Goal: Task Accomplishment & Management: Manage account settings

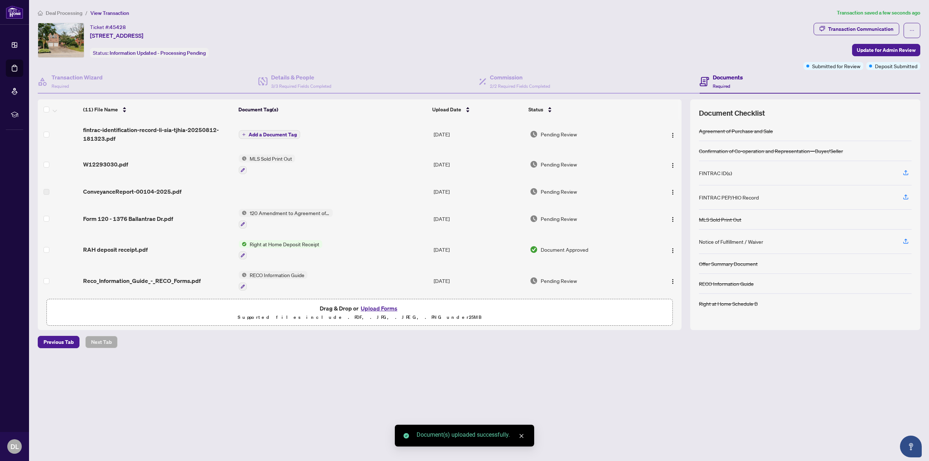
click at [283, 137] on button "Add a Document Tag" at bounding box center [269, 134] width 61 height 9
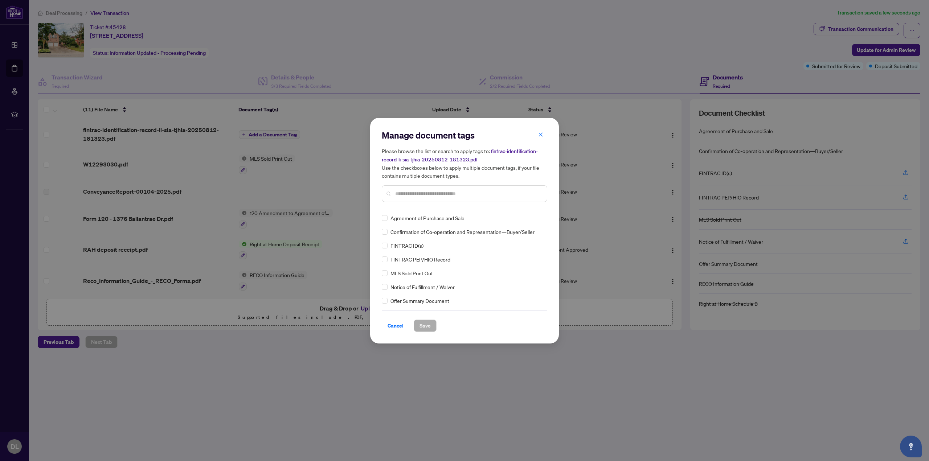
click at [439, 196] on input "text" at bounding box center [468, 194] width 146 height 8
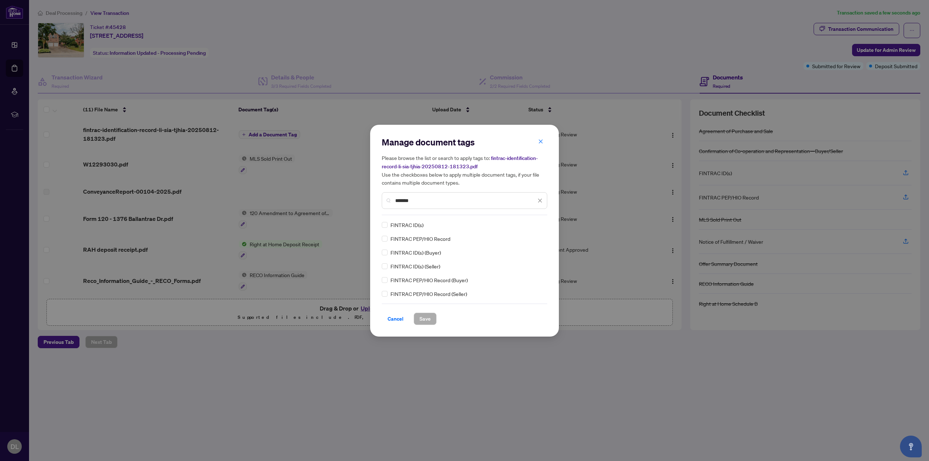
type input "*******"
click at [430, 317] on span "Save" at bounding box center [424, 319] width 11 height 12
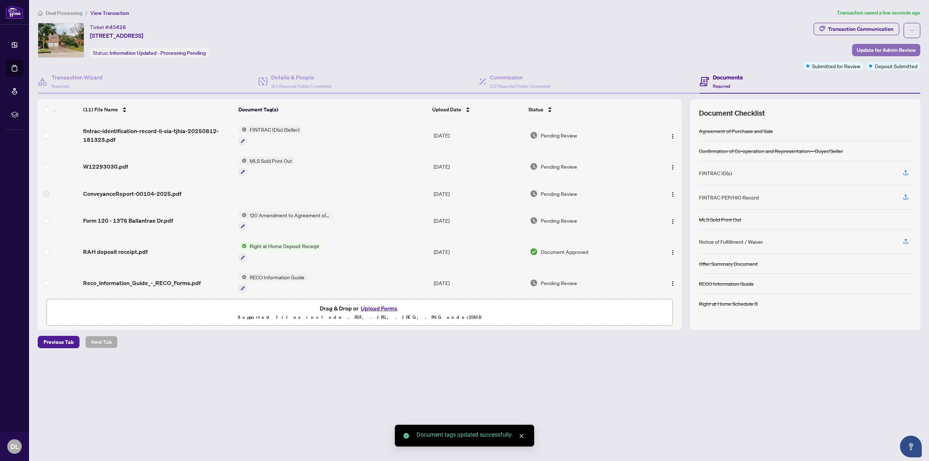
click at [880, 51] on span "Update for Admin Review" at bounding box center [885, 50] width 59 height 12
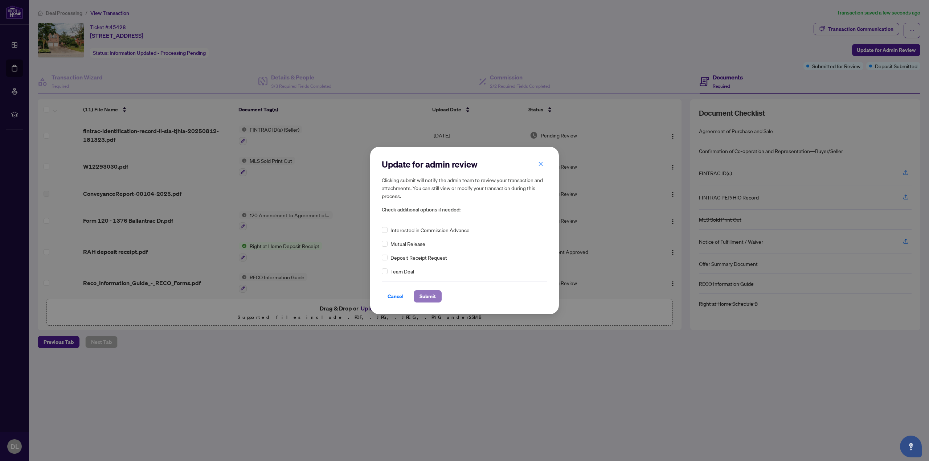
click at [431, 298] on span "Submit" at bounding box center [427, 297] width 16 height 12
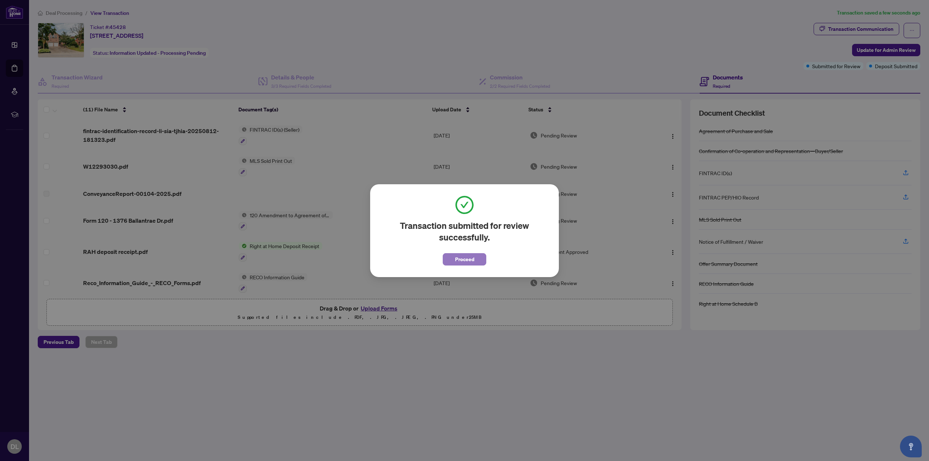
click at [453, 256] on button "Proceed" at bounding box center [465, 259] width 44 height 12
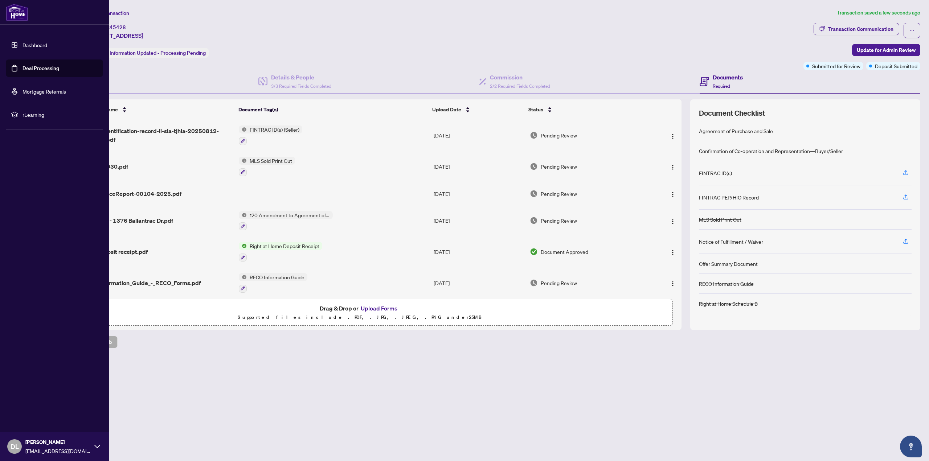
click at [22, 66] on link "Deal Processing" at bounding box center [40, 68] width 37 height 7
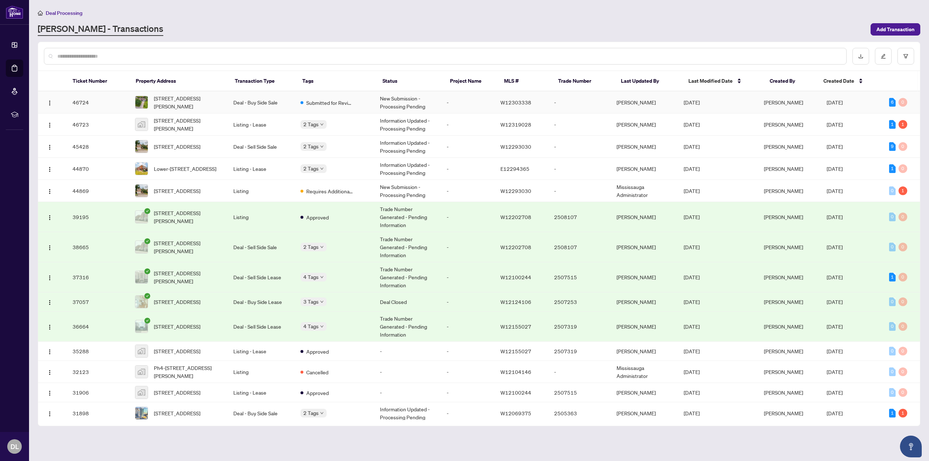
click at [196, 96] on span "[STREET_ADDRESS][PERSON_NAME]" at bounding box center [188, 102] width 68 height 16
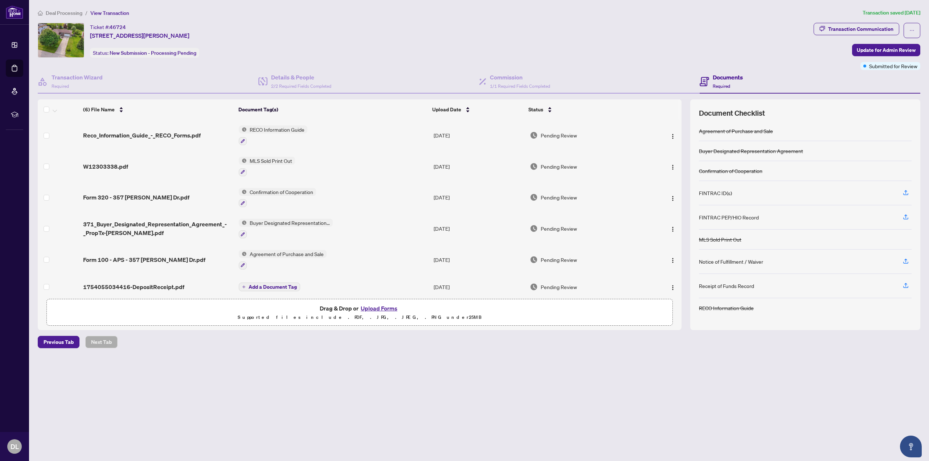
scroll to position [5, 0]
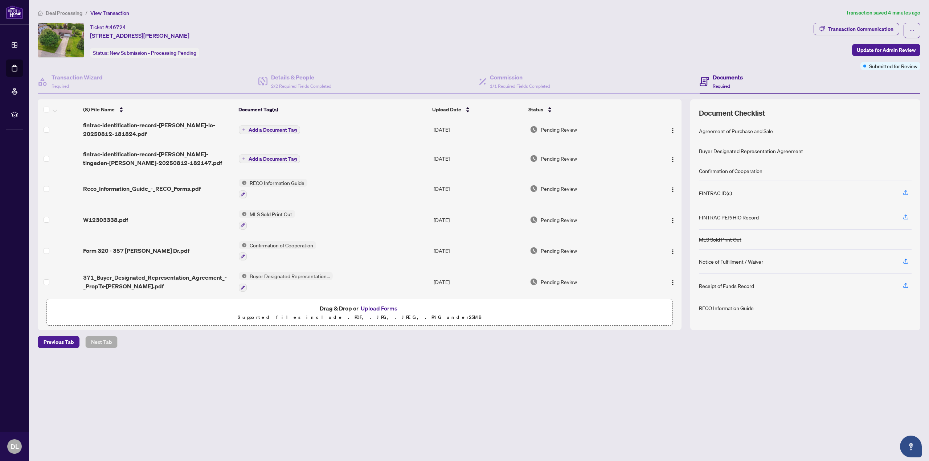
click at [375, 309] on button "Upload Forms" at bounding box center [378, 308] width 41 height 9
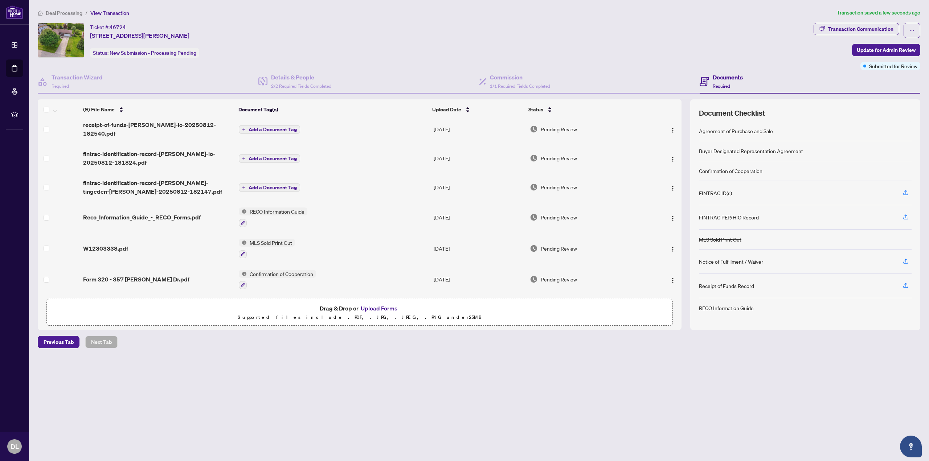
scroll to position [0, 0]
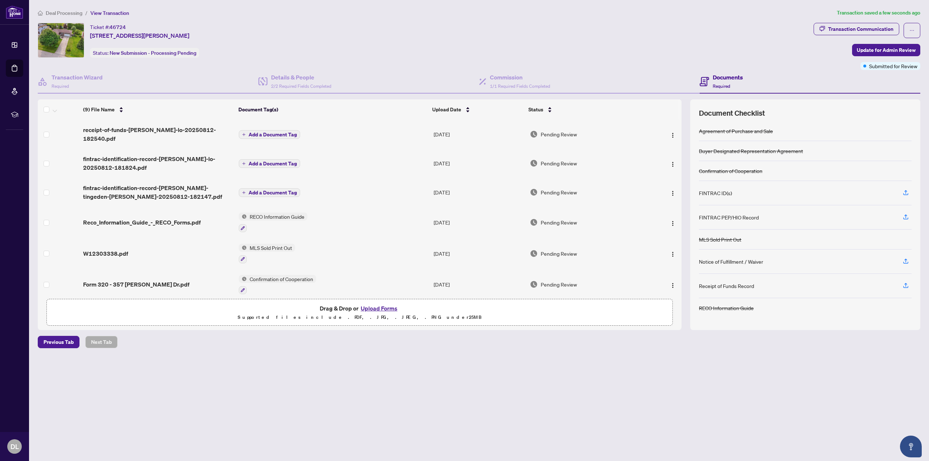
click at [283, 132] on span "Add a Document Tag" at bounding box center [272, 134] width 48 height 5
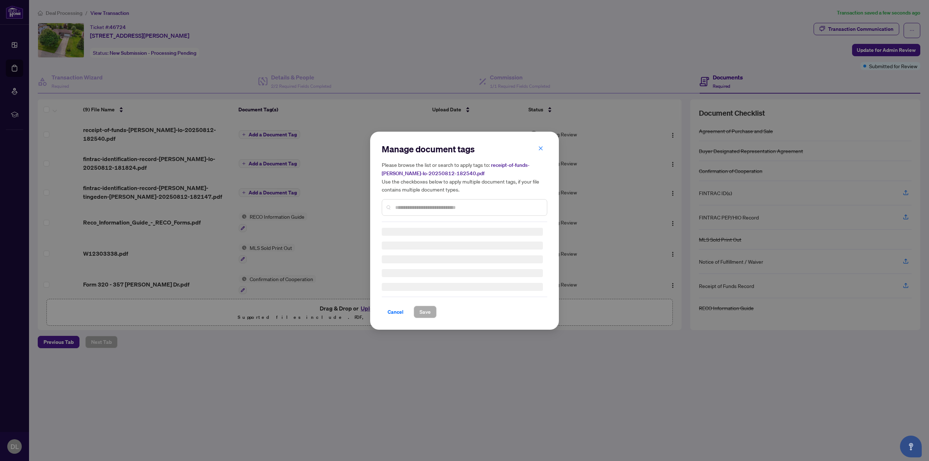
click at [427, 202] on div "Manage document tags Please browse the list or search to apply tags to: receipt…" at bounding box center [464, 182] width 165 height 79
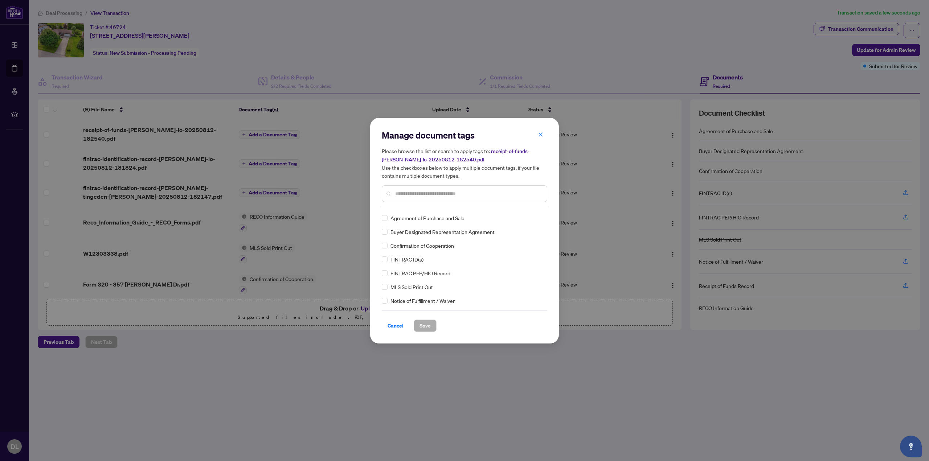
click at [467, 194] on input "text" at bounding box center [468, 194] width 146 height 8
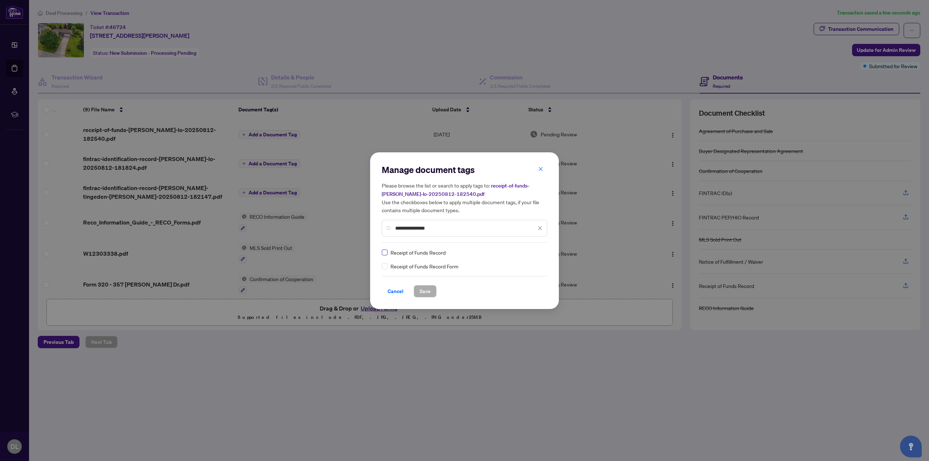
type input "**********"
click at [427, 291] on span "Save" at bounding box center [424, 291] width 11 height 12
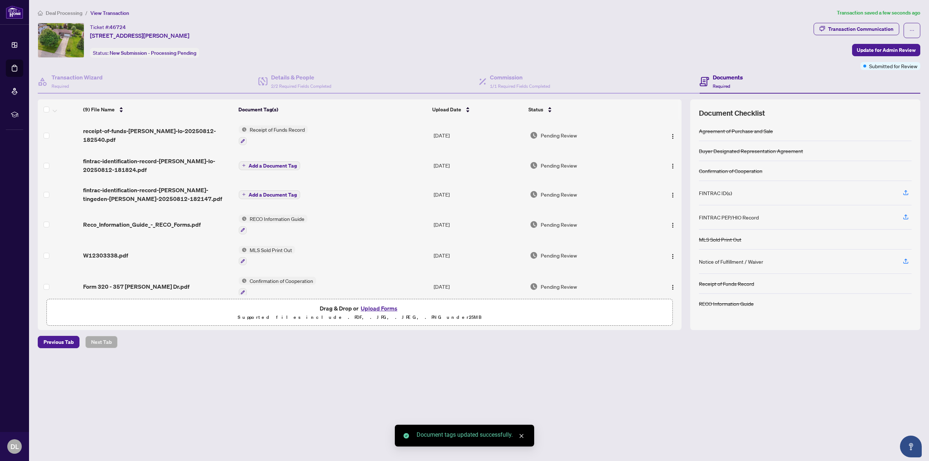
click at [268, 164] on span "Add a Document Tag" at bounding box center [272, 165] width 48 height 5
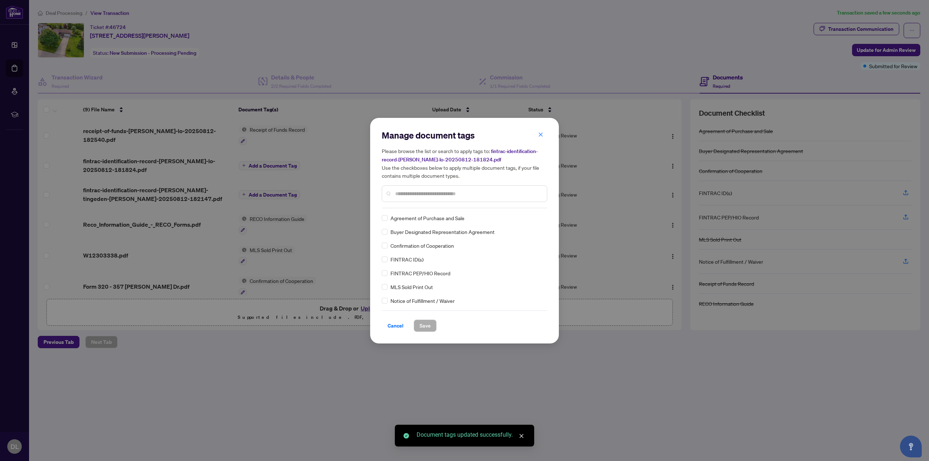
click at [453, 192] on input "text" at bounding box center [468, 194] width 146 height 8
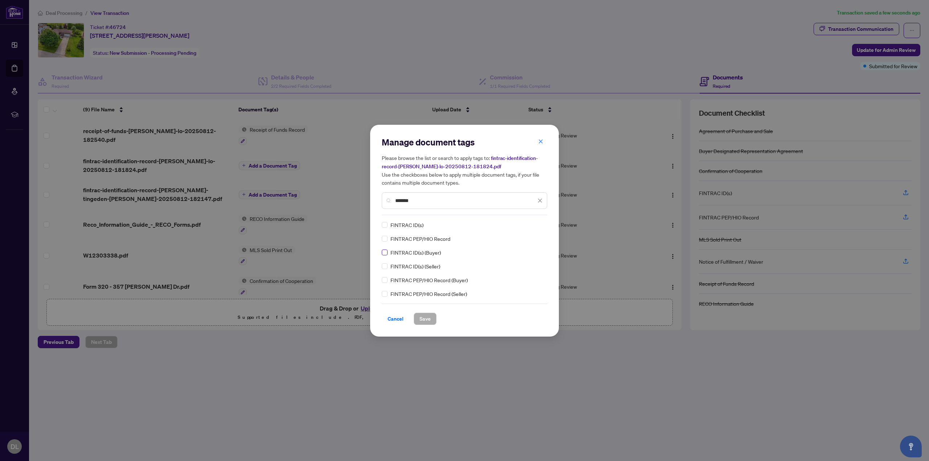
type input "*******"
click at [423, 318] on span "Save" at bounding box center [424, 319] width 11 height 12
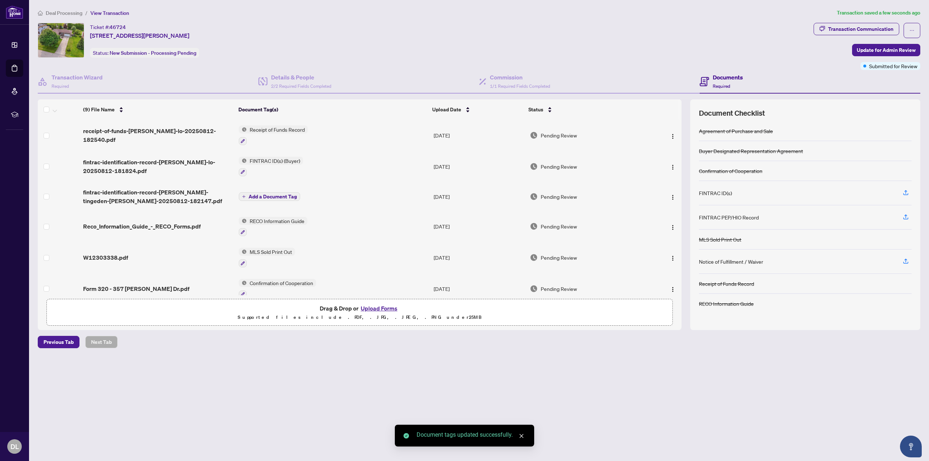
click at [275, 194] on span "Add a Document Tag" at bounding box center [272, 196] width 48 height 5
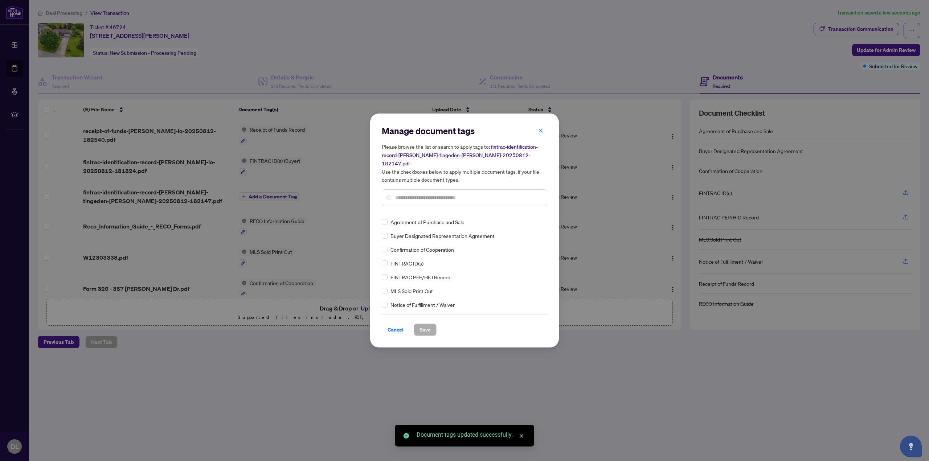
click at [427, 195] on input "text" at bounding box center [468, 198] width 146 height 8
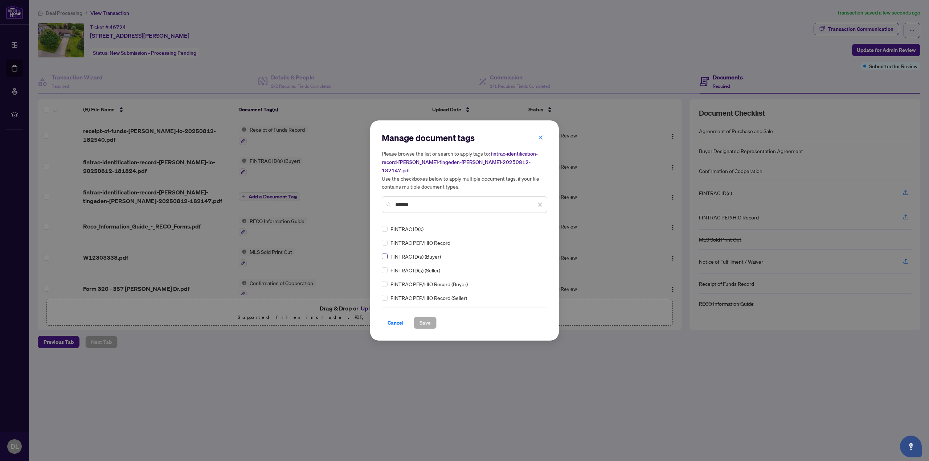
type input "*******"
click at [420, 319] on span "Save" at bounding box center [424, 323] width 11 height 12
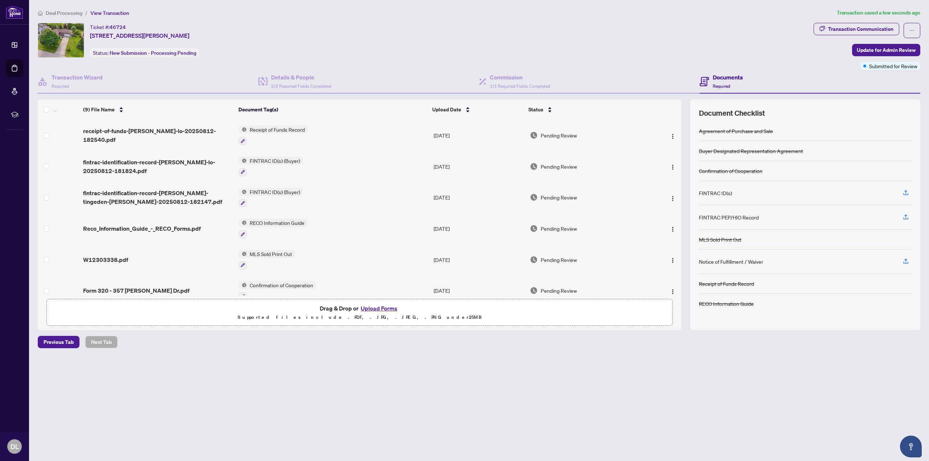
drag, startPoint x: 421, startPoint y: 26, endPoint x: 710, endPoint y: 16, distance: 289.3
click at [422, 26] on div "Ticket #: 46724 [STREET_ADDRESS][PERSON_NAME] Status: New Submission - Processi…" at bounding box center [424, 40] width 773 height 35
click at [892, 49] on span "Update for Admin Review" at bounding box center [885, 50] width 59 height 12
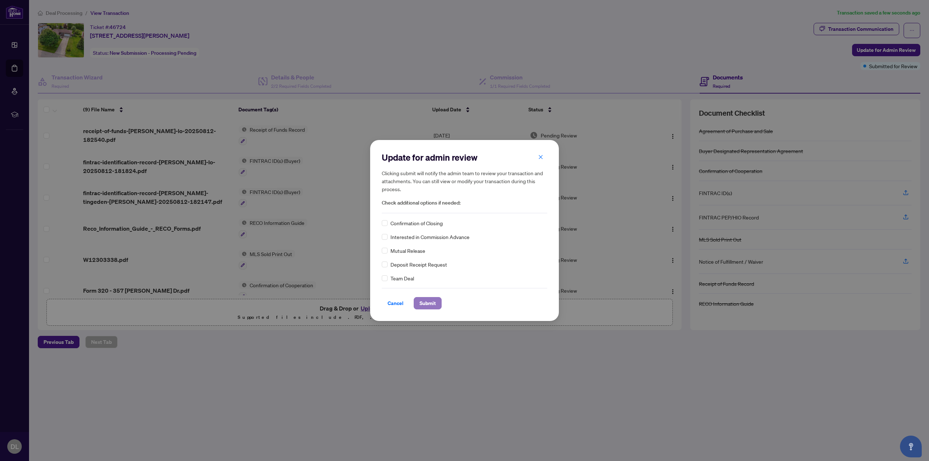
click at [430, 303] on span "Submit" at bounding box center [427, 303] width 16 height 12
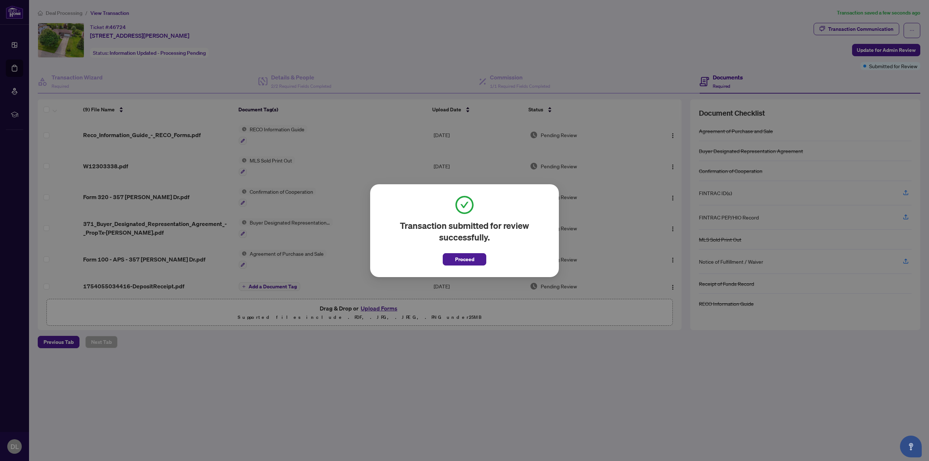
scroll to position [98, 0]
click at [465, 259] on span "Proceed" at bounding box center [464, 260] width 19 height 12
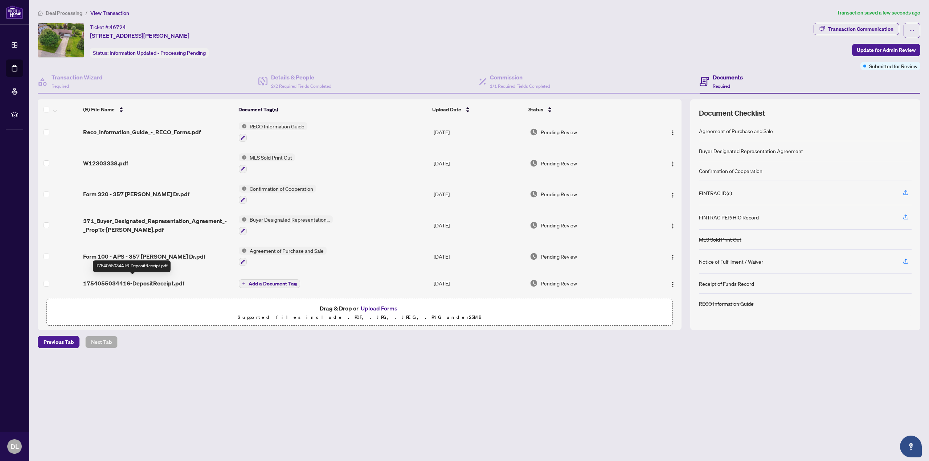
click at [143, 281] on span "1754055034416-DepositReceipt.pdf" at bounding box center [133, 283] width 101 height 9
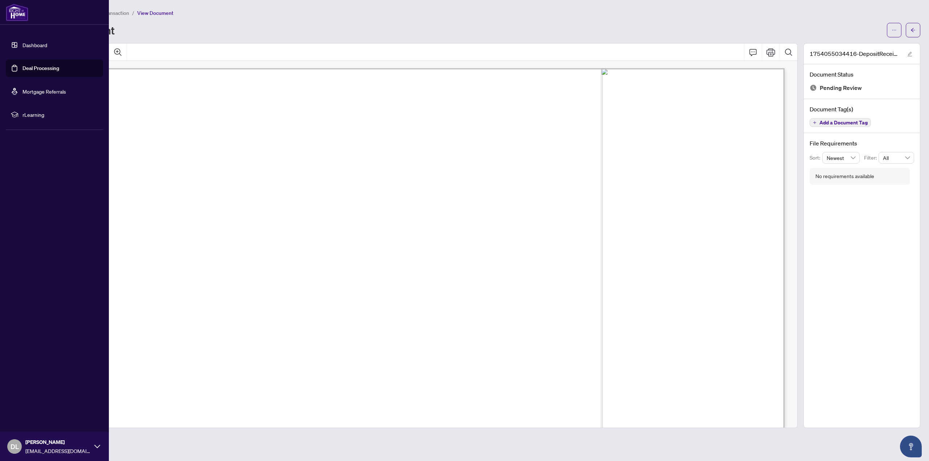
click at [22, 65] on link "Deal Processing" at bounding box center [40, 68] width 37 height 7
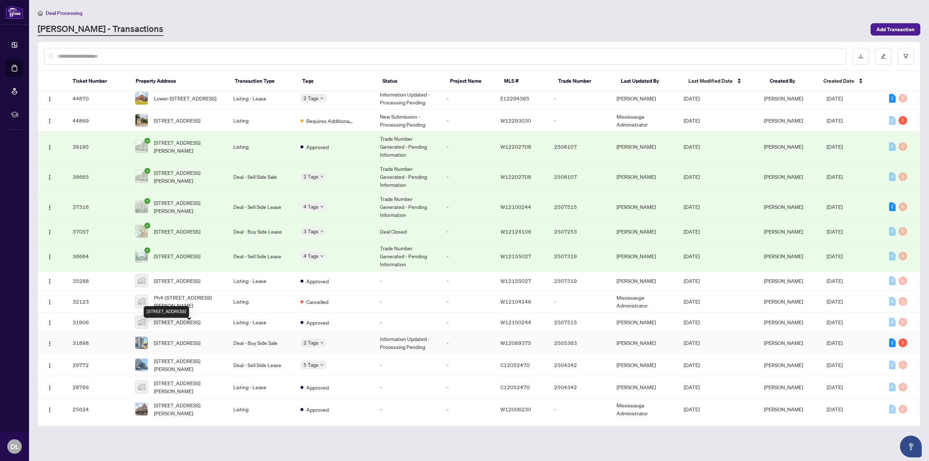
scroll to position [73, 0]
click at [189, 345] on span "[STREET_ADDRESS]" at bounding box center [177, 341] width 46 height 8
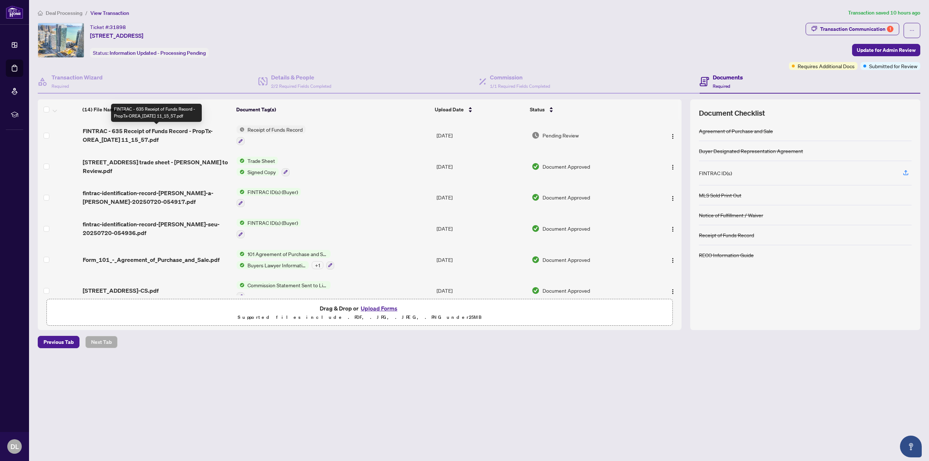
click at [153, 133] on span "FINTRAC - 635 Receipt of Funds Record - PropTx-OREA_[DATE] 11_15_57.pdf" at bounding box center [157, 135] width 148 height 17
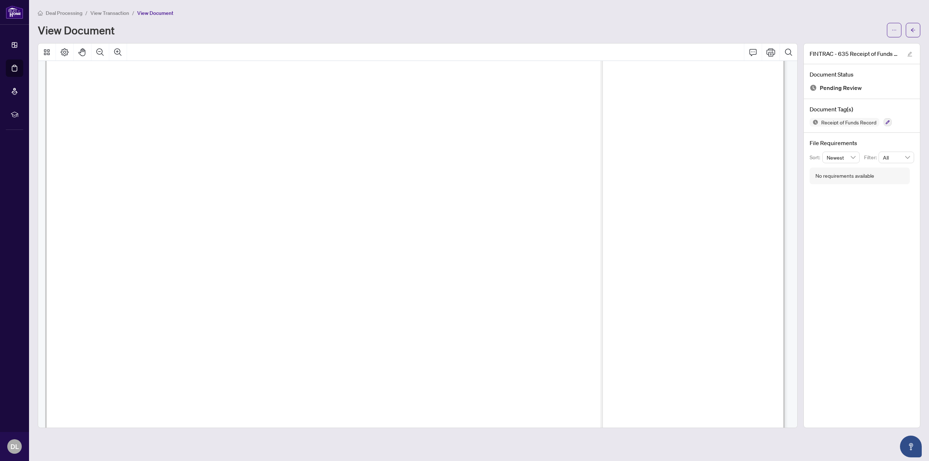
scroll to position [36, 0]
click at [890, 32] on button "button" at bounding box center [894, 30] width 15 height 15
click at [860, 92] on span "Archive" at bounding box center [867, 92] width 55 height 8
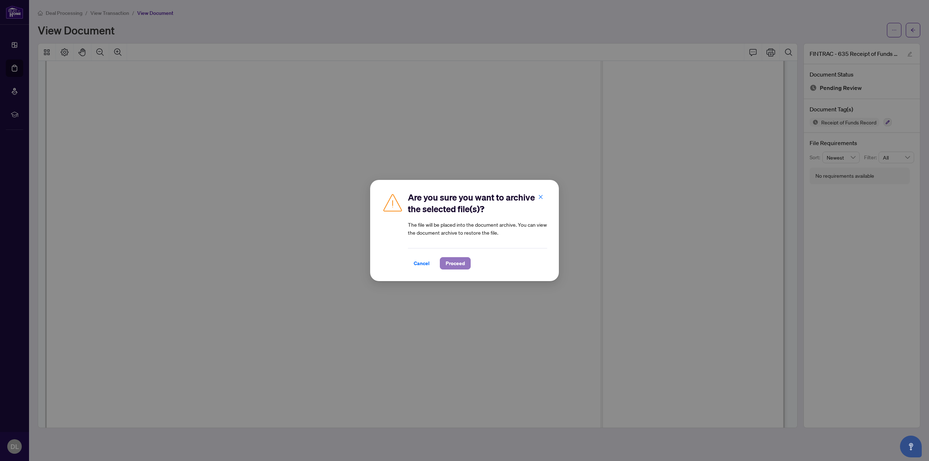
click at [450, 267] on span "Proceed" at bounding box center [454, 264] width 19 height 12
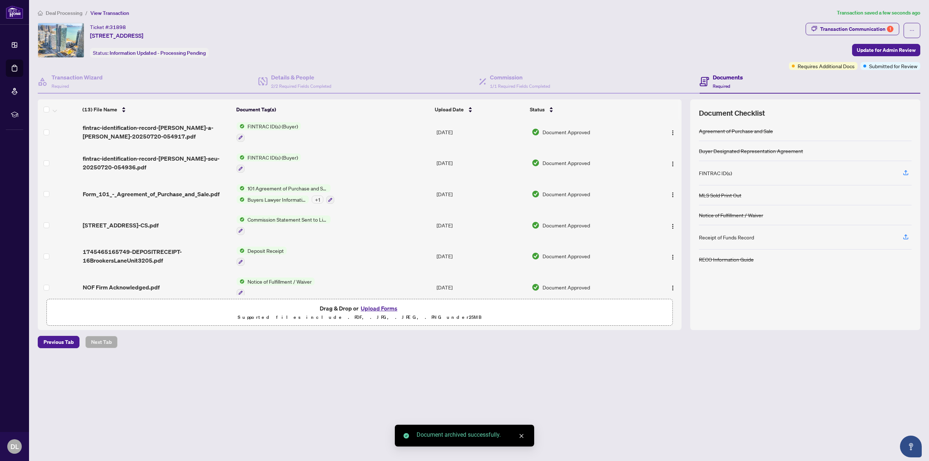
scroll to position [36, 0]
click at [277, 248] on span "Deposit Receipt" at bounding box center [265, 249] width 42 height 8
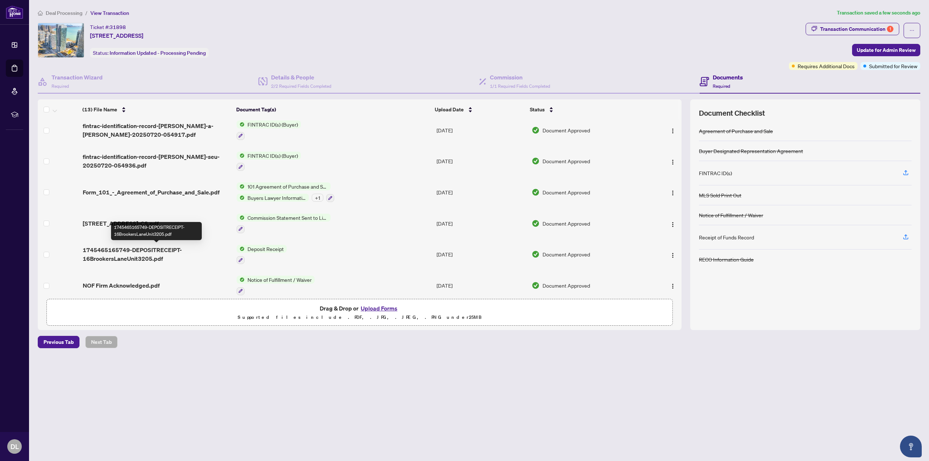
click at [176, 250] on span "1745465165749-DEPOSITRECEIPT-16BrookersLaneUnit3205.pdf" at bounding box center [157, 254] width 148 height 17
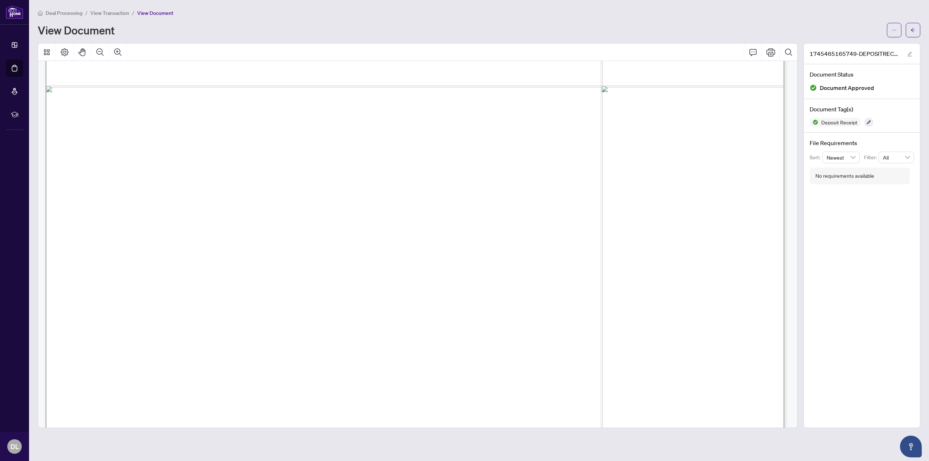
scroll to position [604, 0]
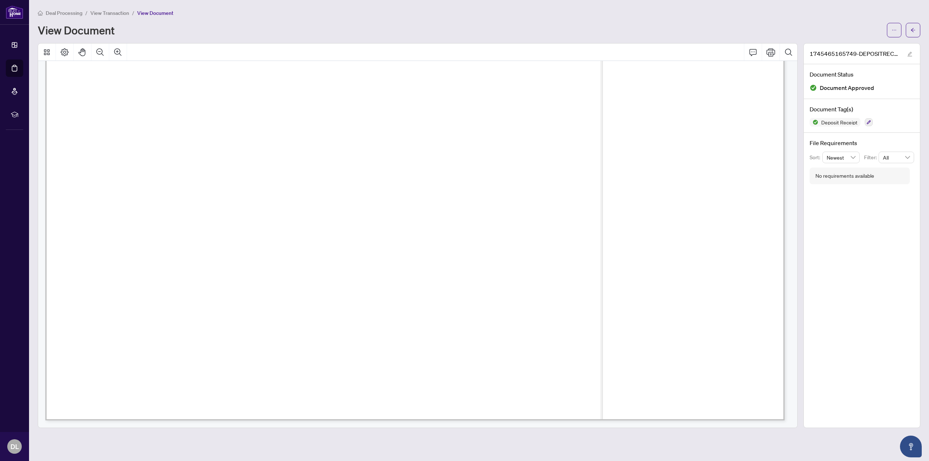
drag, startPoint x: 227, startPoint y: 20, endPoint x: 241, endPoint y: 23, distance: 13.8
click at [241, 23] on div "Deal Processing / View Transaction / View Document View Document" at bounding box center [479, 23] width 882 height 29
click at [115, 12] on span "View Transaction" at bounding box center [109, 13] width 39 height 7
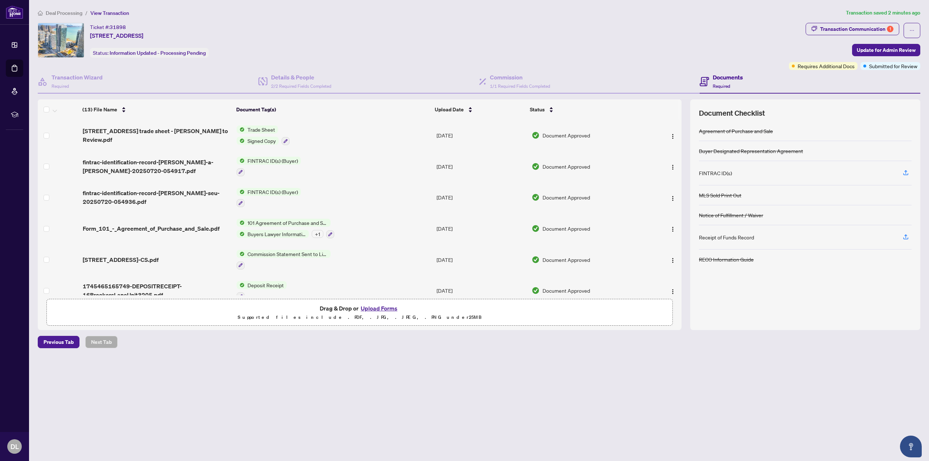
click at [374, 307] on button "Upload Forms" at bounding box center [378, 308] width 41 height 9
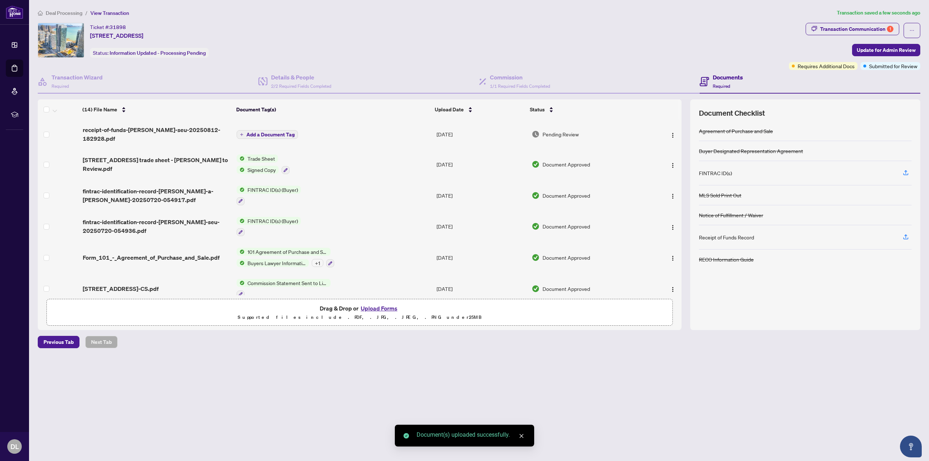
click at [283, 132] on span "Add a Document Tag" at bounding box center [270, 134] width 48 height 5
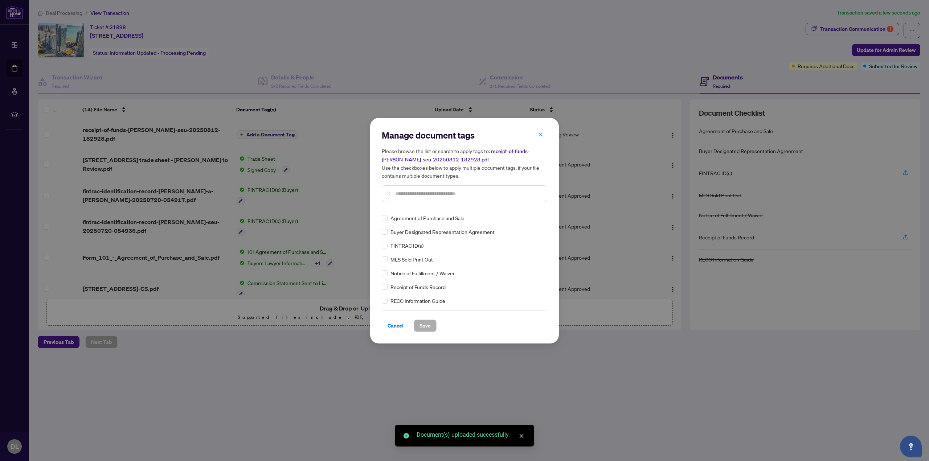
click at [479, 194] on input "text" at bounding box center [468, 194] width 146 height 8
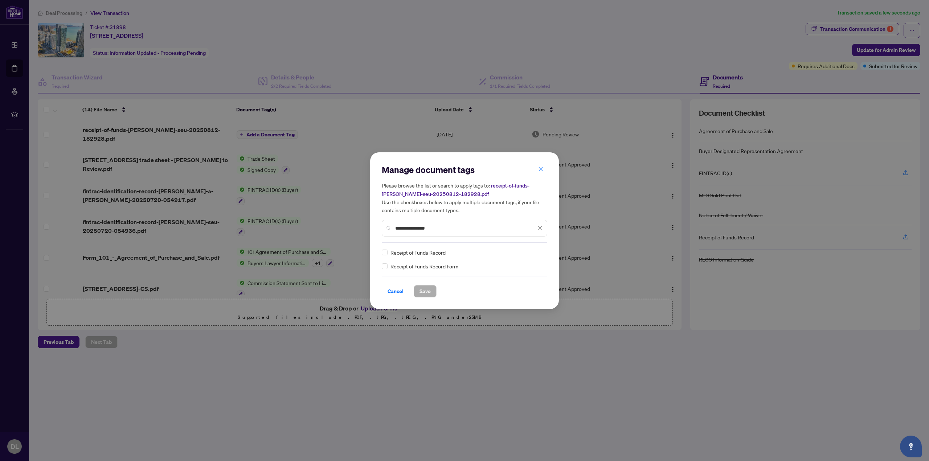
type input "**********"
click at [422, 291] on span "Save" at bounding box center [424, 291] width 11 height 12
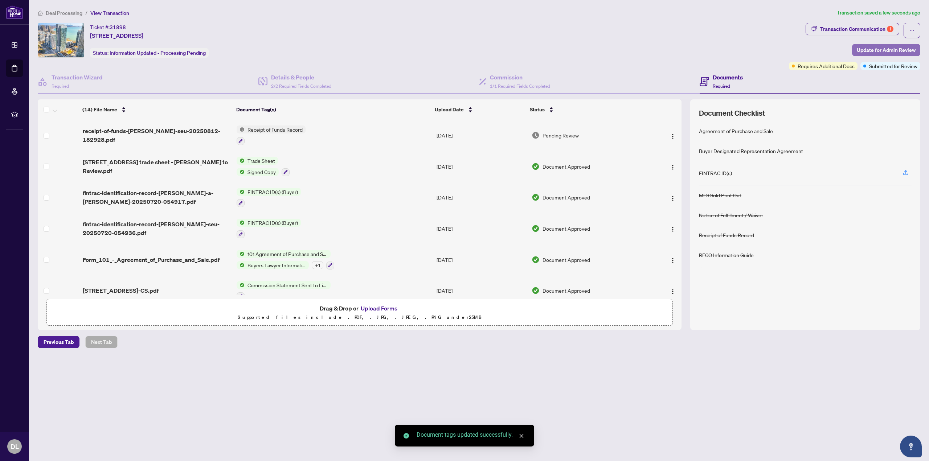
click at [906, 51] on span "Update for Admin Review" at bounding box center [885, 50] width 59 height 12
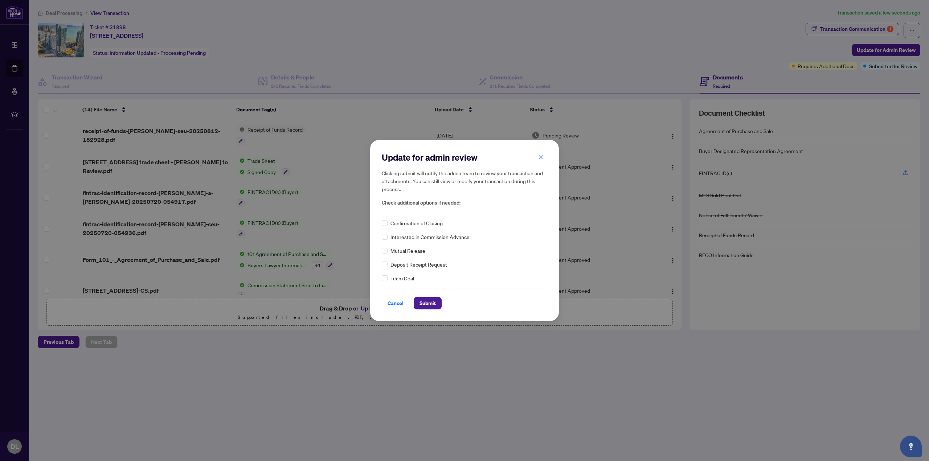
drag, startPoint x: 425, startPoint y: 303, endPoint x: 453, endPoint y: 249, distance: 60.7
click at [492, 292] on div "Cancel Submit" at bounding box center [464, 298] width 165 height 21
click at [416, 228] on div "Confirmation of Closing Interested in Commission Advance Mutual Release Deposit…" at bounding box center [464, 250] width 165 height 63
click at [416, 226] on span "Confirmation of Closing" at bounding box center [416, 223] width 52 height 8
click at [391, 222] on span "Confirmation of Closing" at bounding box center [416, 223] width 52 height 8
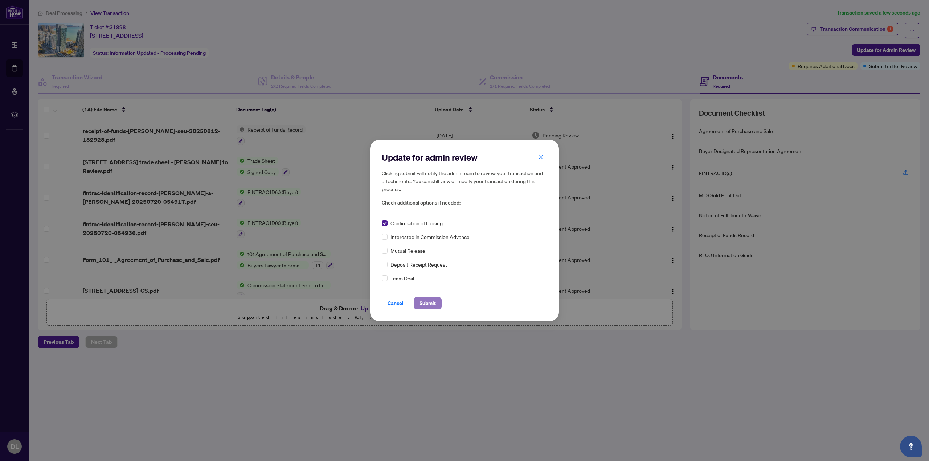
click at [431, 303] on span "Submit" at bounding box center [427, 303] width 16 height 12
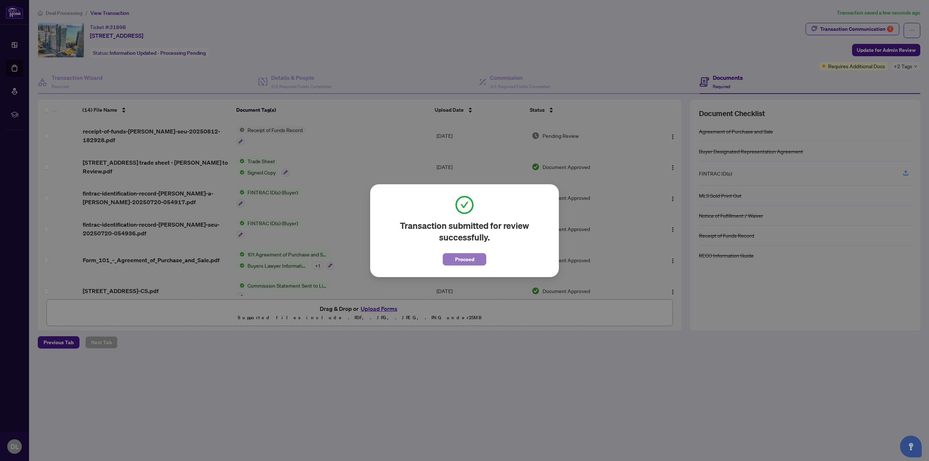
click at [464, 262] on span "Proceed" at bounding box center [464, 260] width 19 height 12
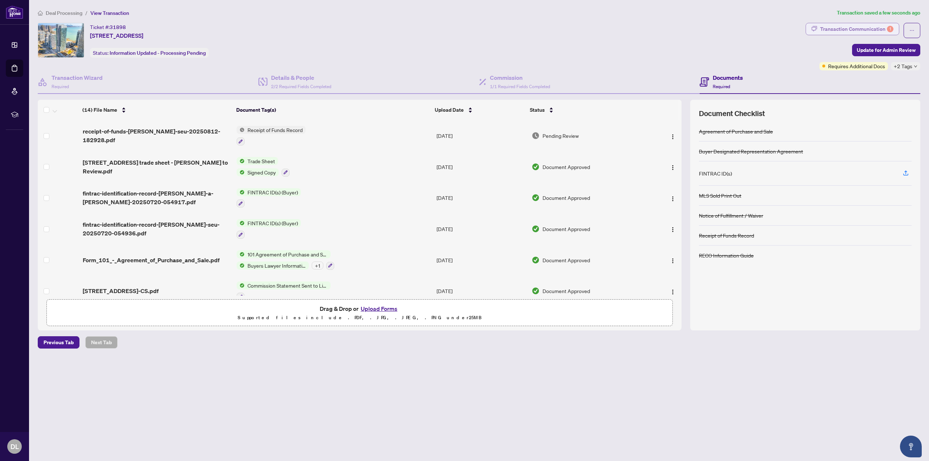
click at [859, 27] on div "Transaction Communication 1" at bounding box center [856, 29] width 73 height 12
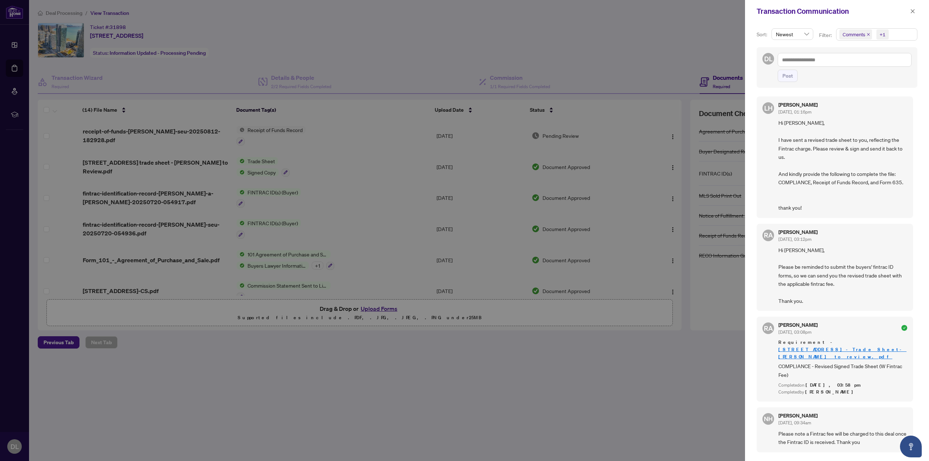
click at [662, 64] on div at bounding box center [464, 230] width 929 height 461
click at [914, 13] on icon "close" at bounding box center [913, 11] width 4 height 4
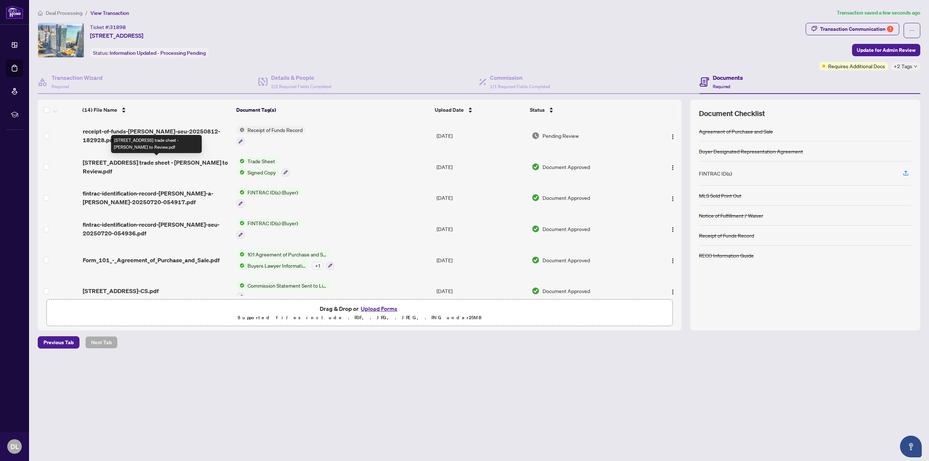
click at [166, 164] on span "[STREET_ADDRESS] trade sheet - [PERSON_NAME] to Review.pdf" at bounding box center [157, 166] width 148 height 17
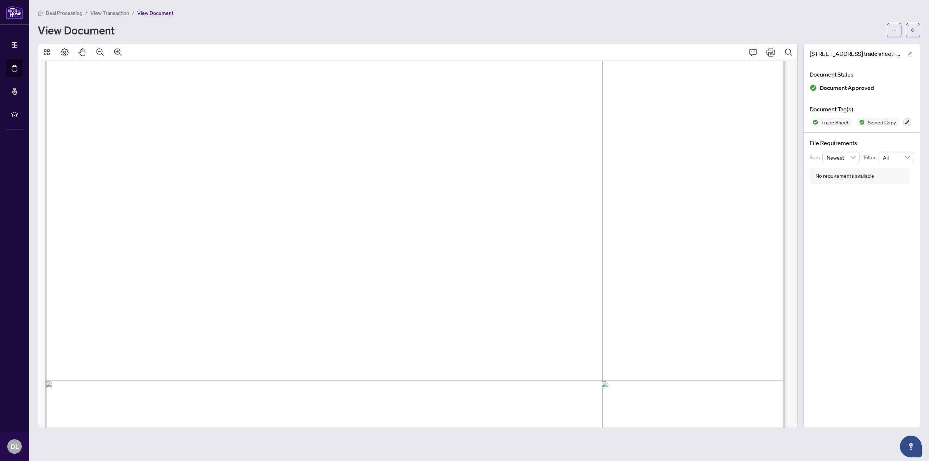
scroll to position [254, 0]
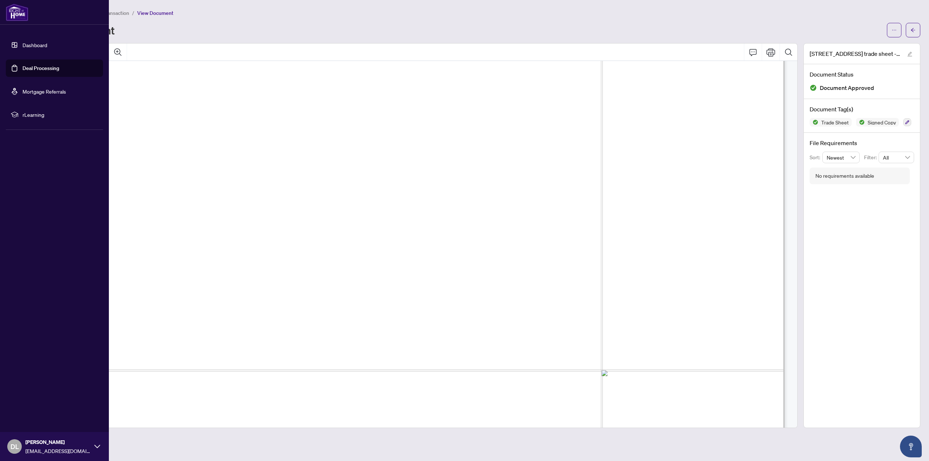
click at [24, 65] on link "Deal Processing" at bounding box center [40, 68] width 37 height 7
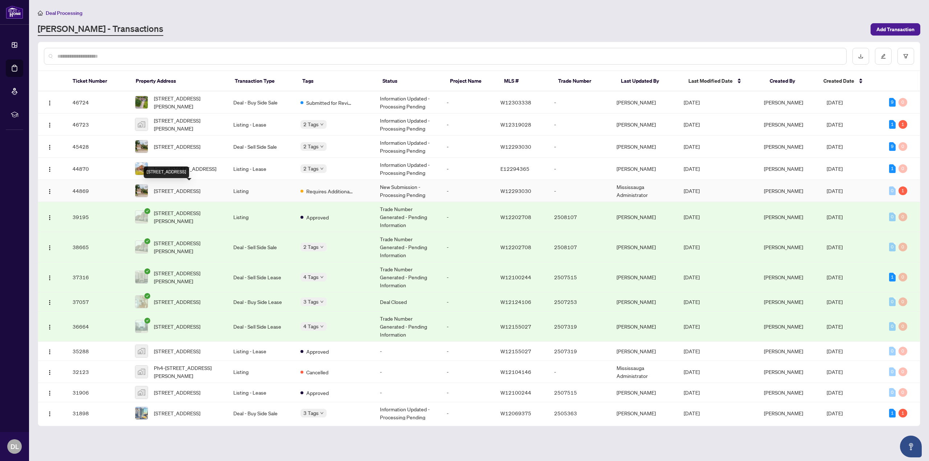
click at [194, 195] on span "[STREET_ADDRESS]" at bounding box center [177, 191] width 46 height 8
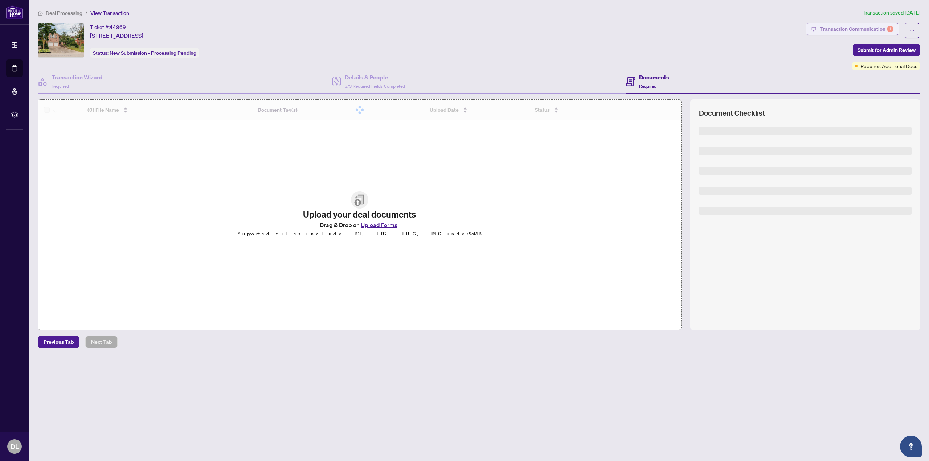
click at [847, 26] on div "Transaction Communication 1" at bounding box center [856, 29] width 73 height 12
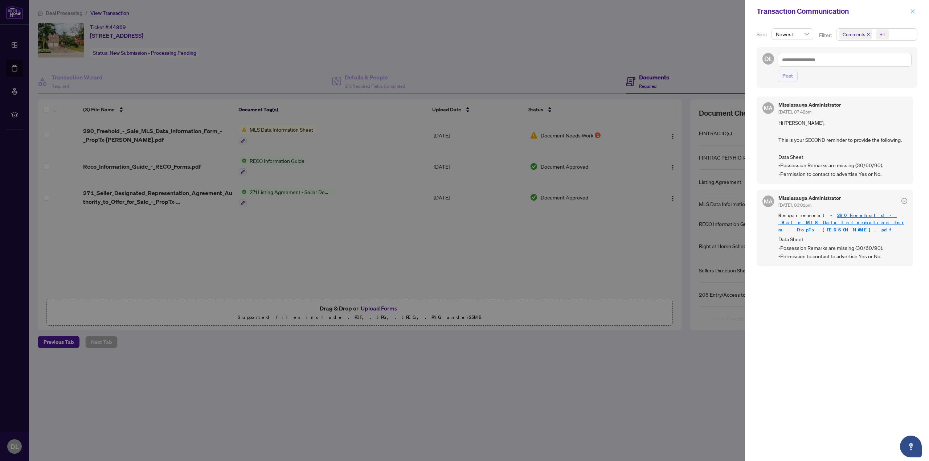
click at [911, 10] on icon "close" at bounding box center [913, 11] width 4 height 4
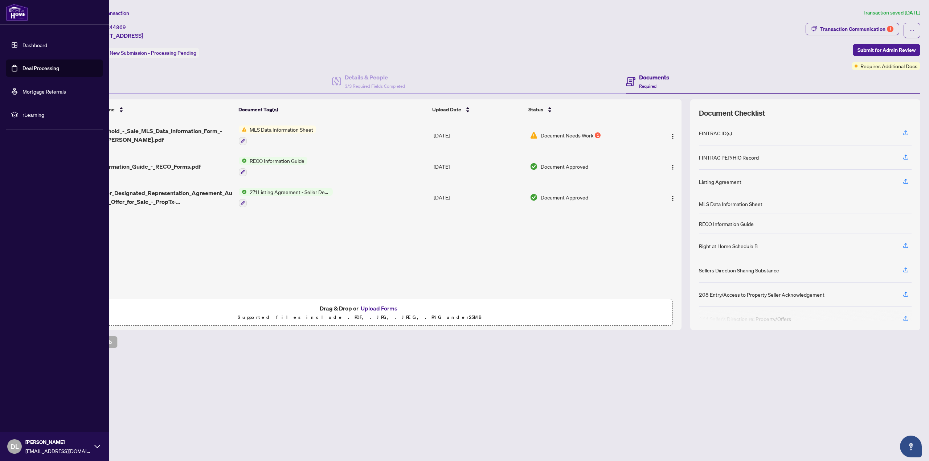
click at [25, 70] on link "Deal Processing" at bounding box center [40, 68] width 37 height 7
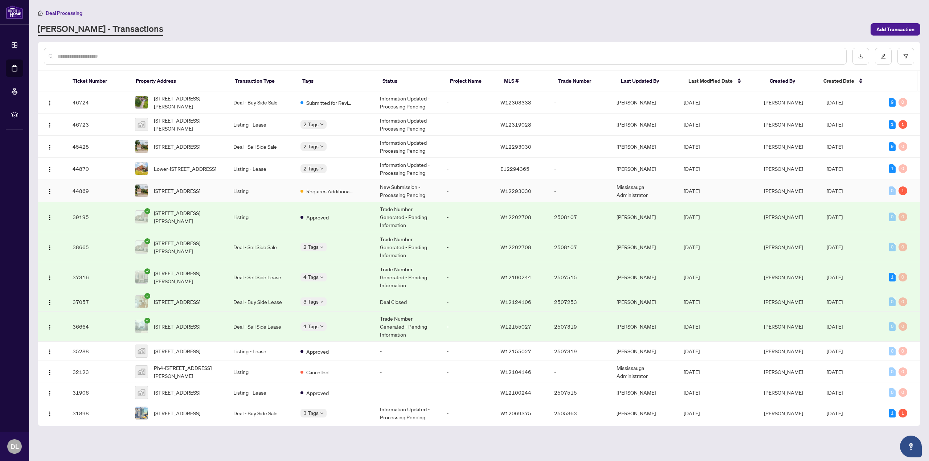
click at [379, 191] on td "New Submission - Processing Pending" at bounding box center [407, 191] width 67 height 22
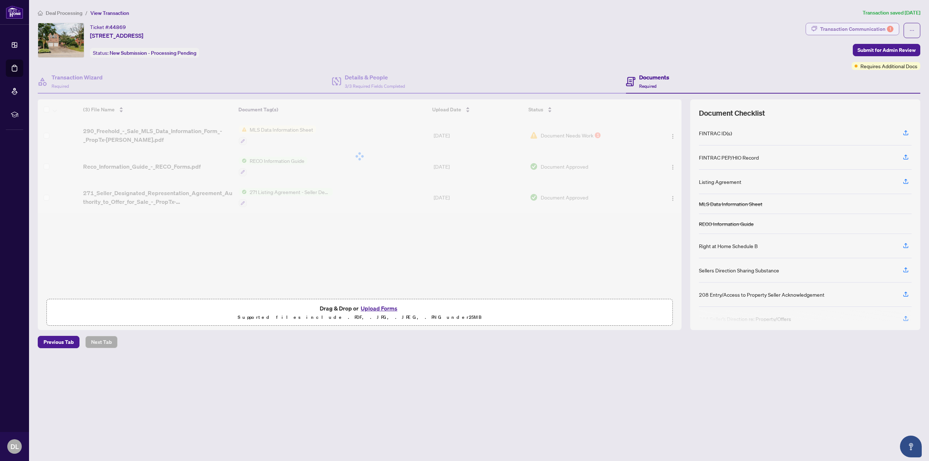
click at [864, 33] on div "Transaction Communication 1" at bounding box center [856, 29] width 73 height 12
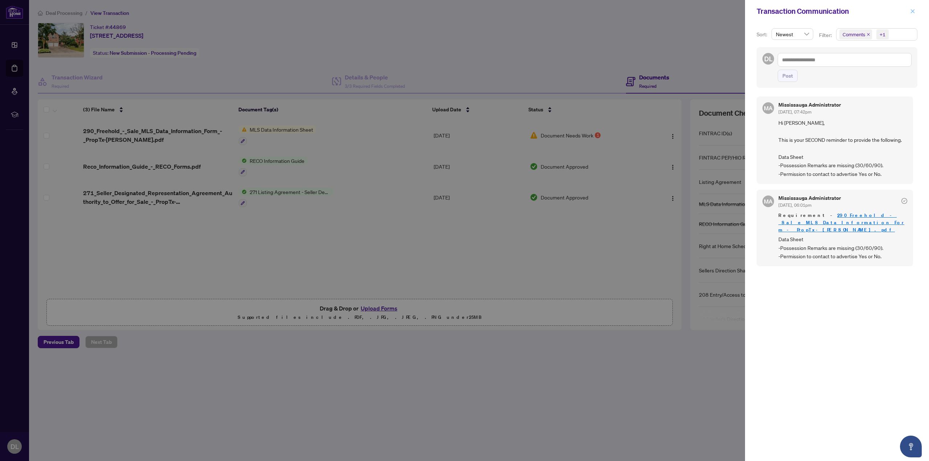
click at [911, 14] on icon "close" at bounding box center [912, 11] width 5 height 5
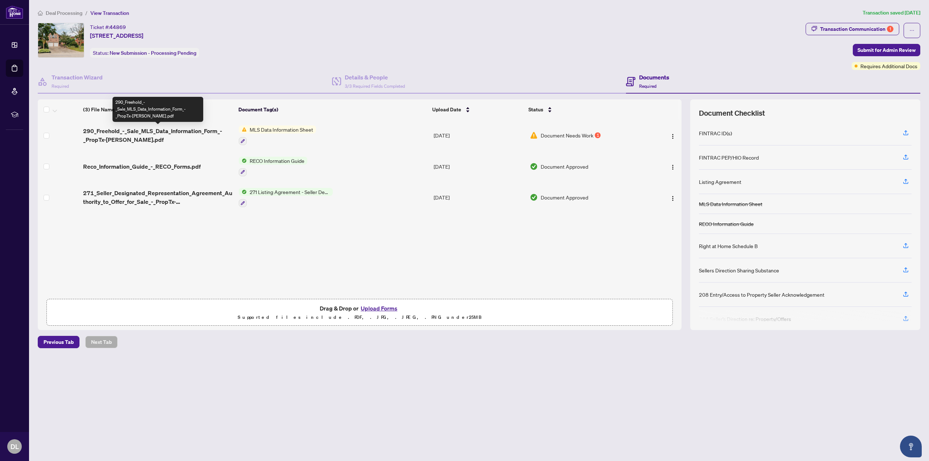
click at [170, 135] on span "290_Freehold_-_Sale_MLS_Data_Information_Form_-_PropTx-[PERSON_NAME].pdf" at bounding box center [158, 135] width 150 height 17
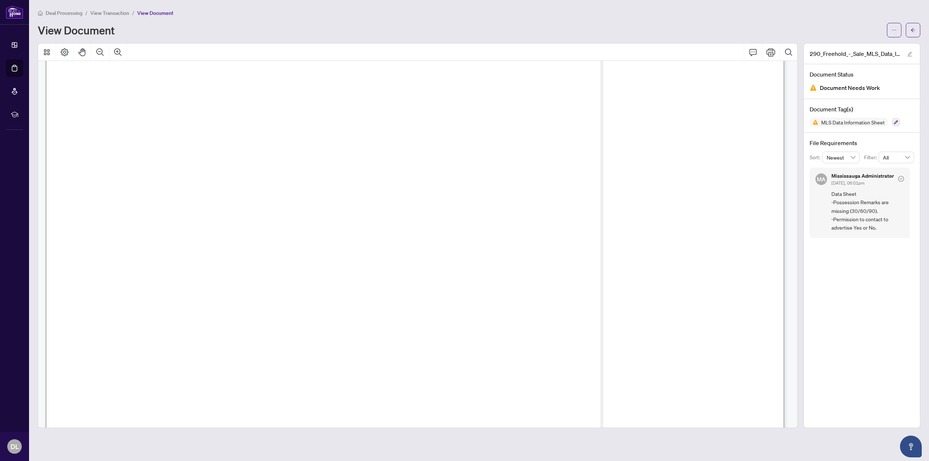
scroll to position [544, 0]
click at [895, 28] on icon "ellipsis" at bounding box center [893, 30] width 5 height 5
click at [865, 91] on span "Archive" at bounding box center [867, 92] width 55 height 8
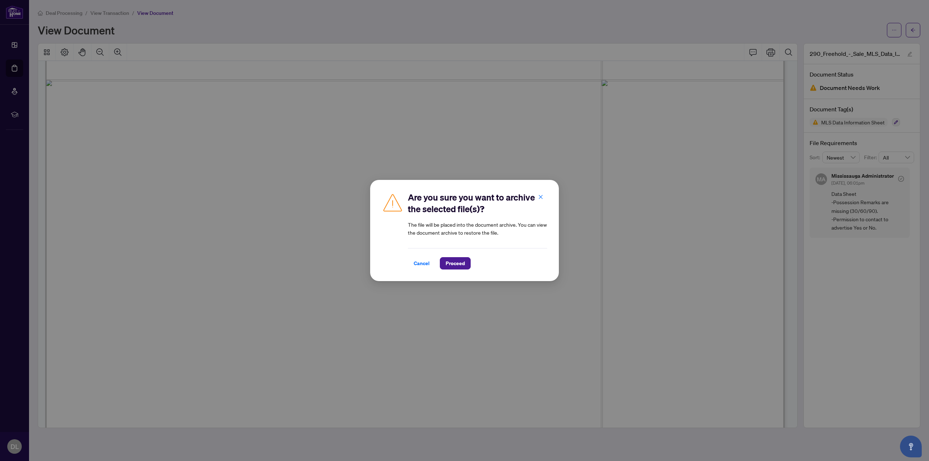
click at [449, 270] on div "Are you sure you want to archive the selected file(s)? The file will be placed …" at bounding box center [464, 230] width 189 height 101
click at [452, 268] on span "Proceed" at bounding box center [454, 264] width 19 height 12
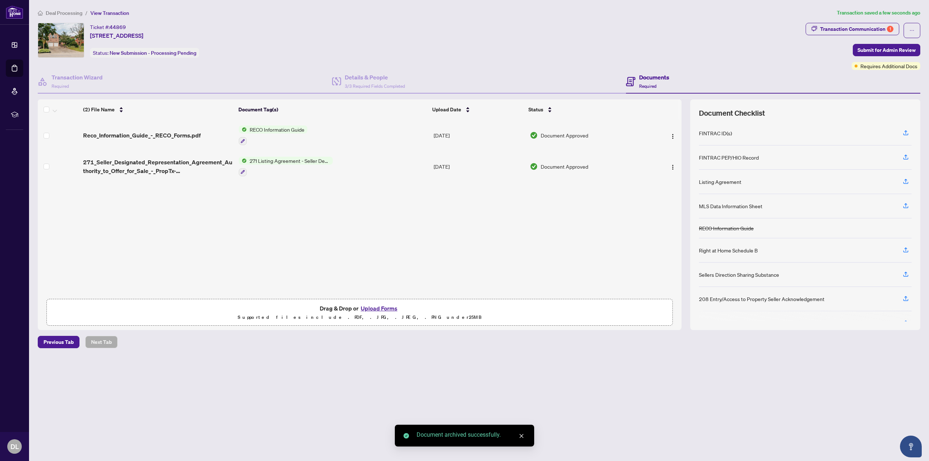
click at [382, 309] on button "Upload Forms" at bounding box center [378, 308] width 41 height 9
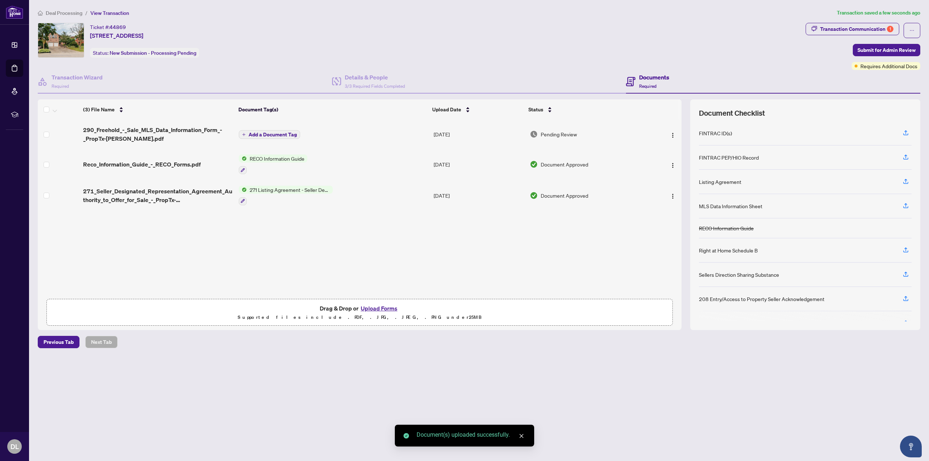
click at [262, 133] on span "Add a Document Tag" at bounding box center [272, 134] width 48 height 5
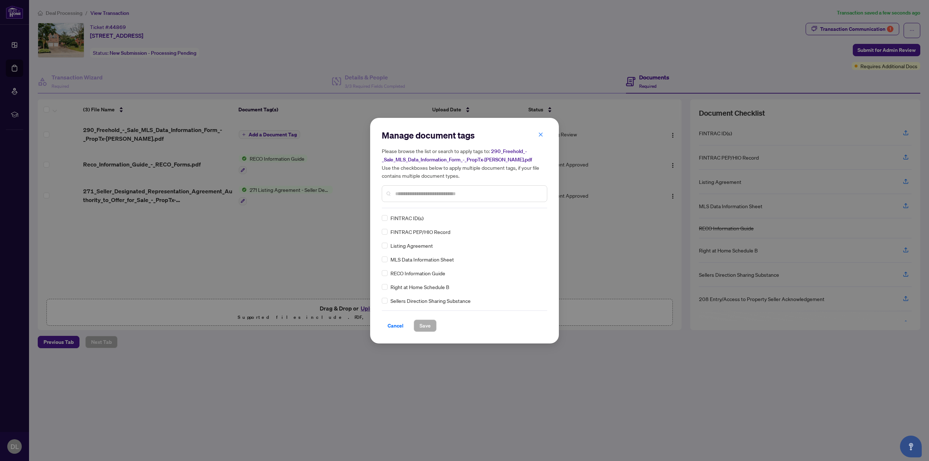
click at [437, 190] on input "text" at bounding box center [468, 194] width 146 height 8
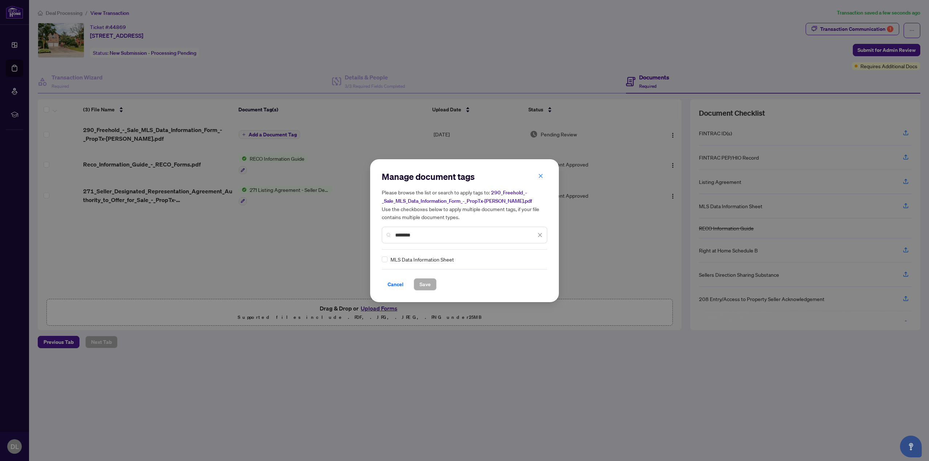
type input "********"
click at [420, 263] on div "Manage document tags Please browse the list or search to apply tags to: 290_Fre…" at bounding box center [464, 231] width 165 height 120
click at [402, 263] on span "MLS Data Information Sheet" at bounding box center [421, 259] width 63 height 8
click at [381, 260] on div "Manage document tags Please browse the list or search to apply tags to: 290_Fre…" at bounding box center [464, 230] width 189 height 143
click at [426, 286] on span "Save" at bounding box center [424, 285] width 11 height 12
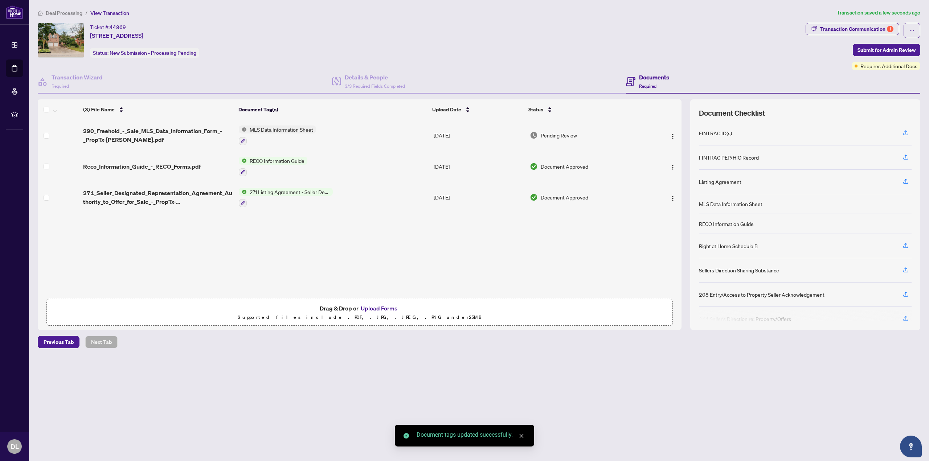
click at [900, 53] on span "Submit for Admin Review" at bounding box center [886, 50] width 58 height 12
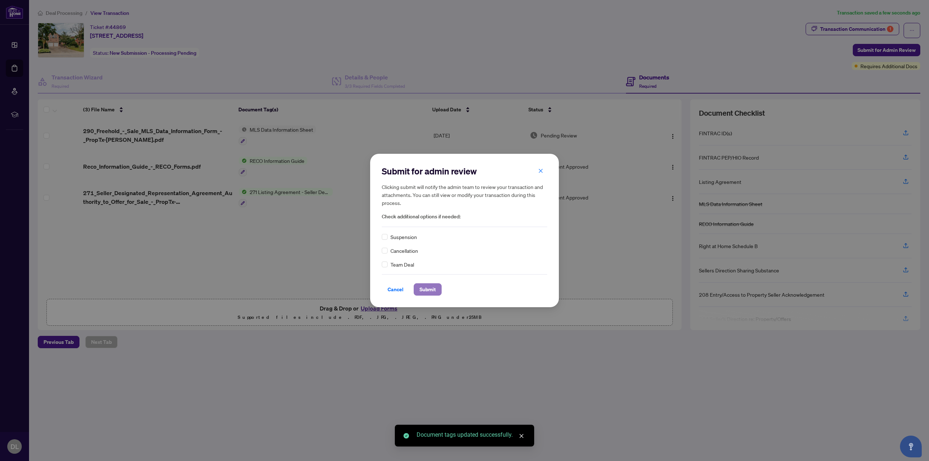
click at [435, 289] on span "Submit" at bounding box center [427, 290] width 16 height 12
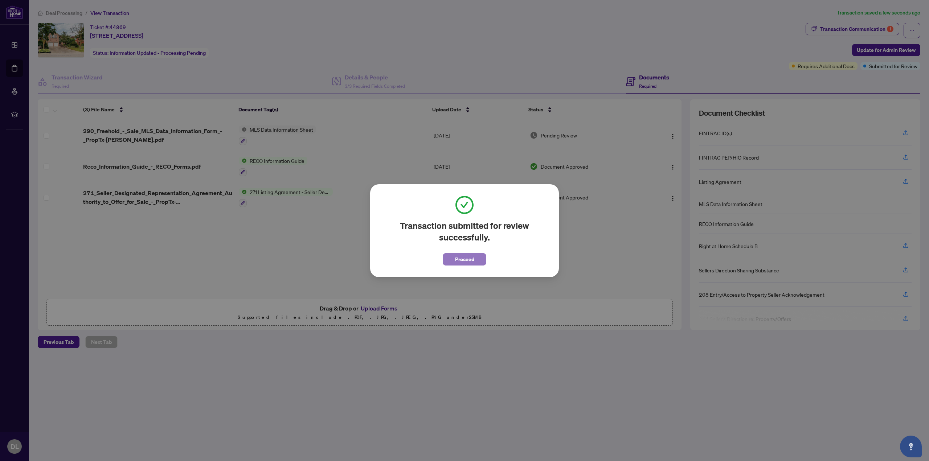
click at [474, 259] on span "Proceed" at bounding box center [464, 260] width 19 height 12
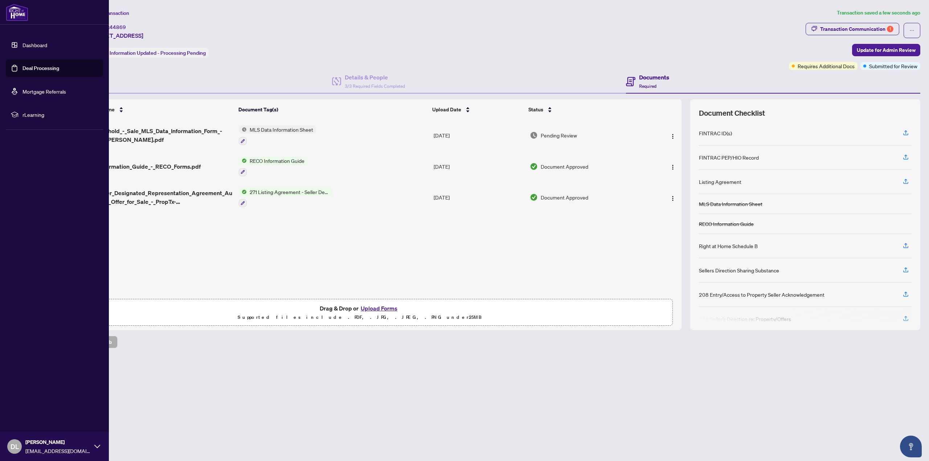
click at [28, 67] on link "Deal Processing" at bounding box center [40, 68] width 37 height 7
